Goal: Task Accomplishment & Management: Manage account settings

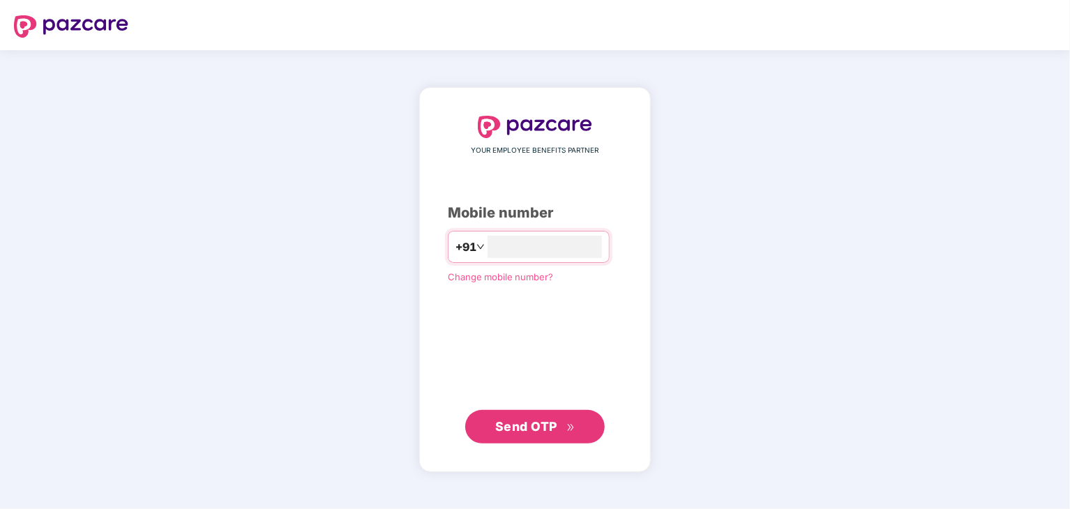
type input "**********"
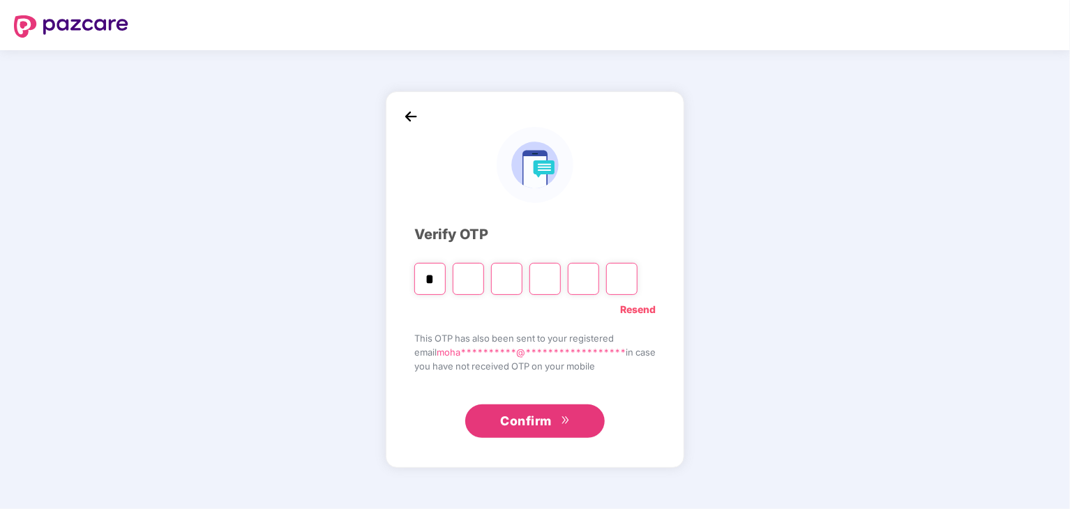
type input "*"
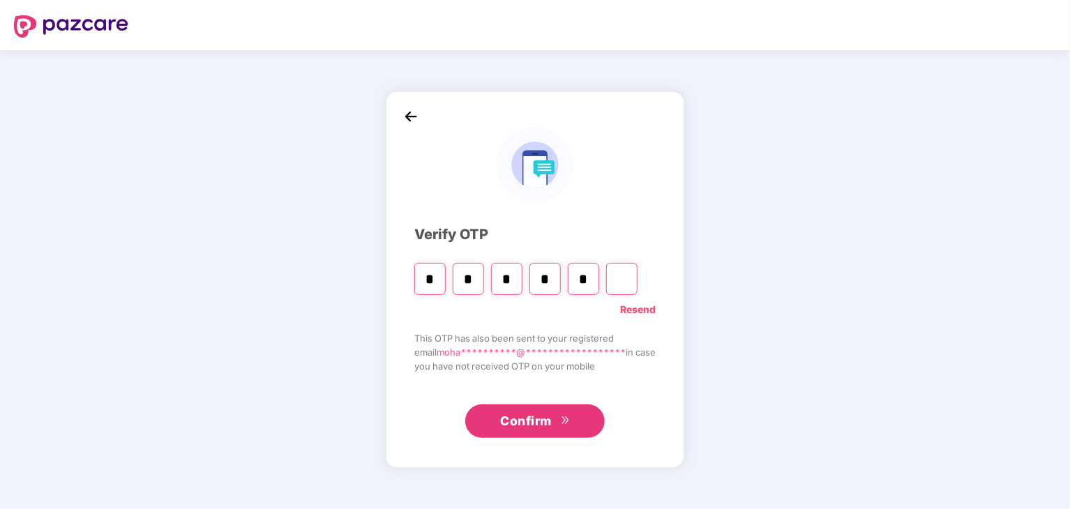
type input "*"
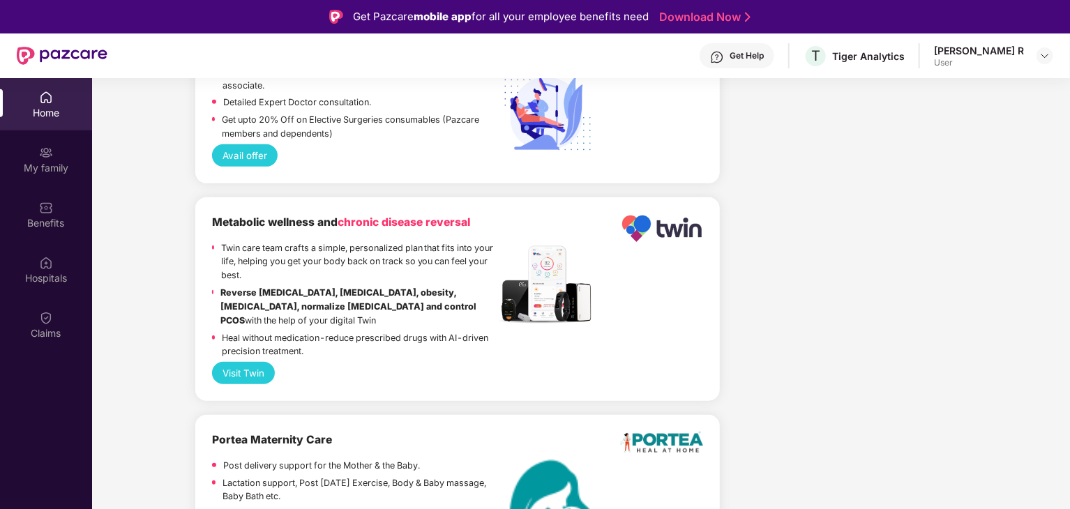
scroll to position [78, 0]
